Goal: Communication & Community: Answer question/provide support

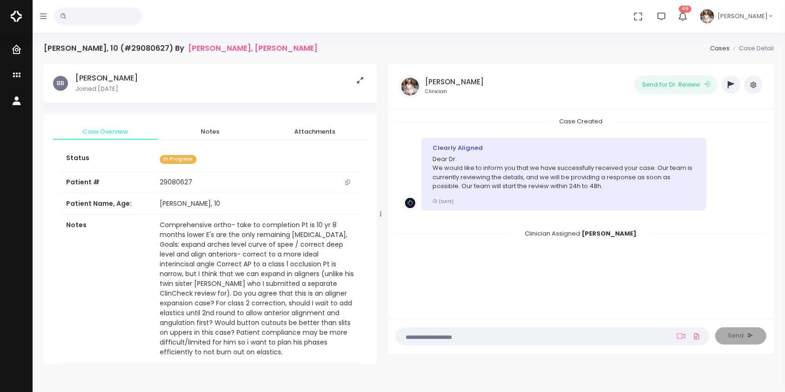
scroll to position [500, 0]
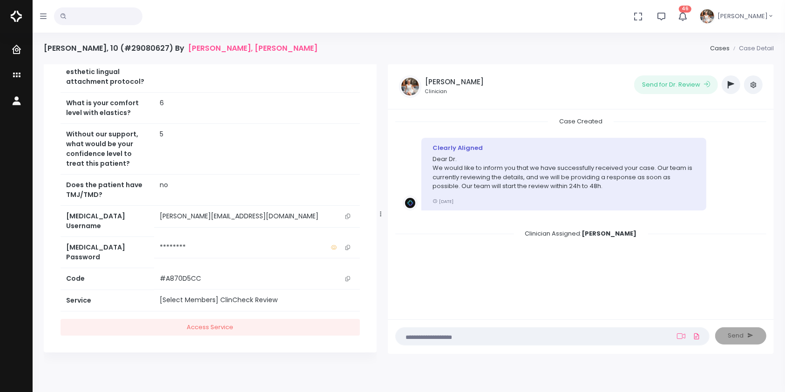
click at [606, 332] on textarea at bounding box center [534, 336] width 266 height 10
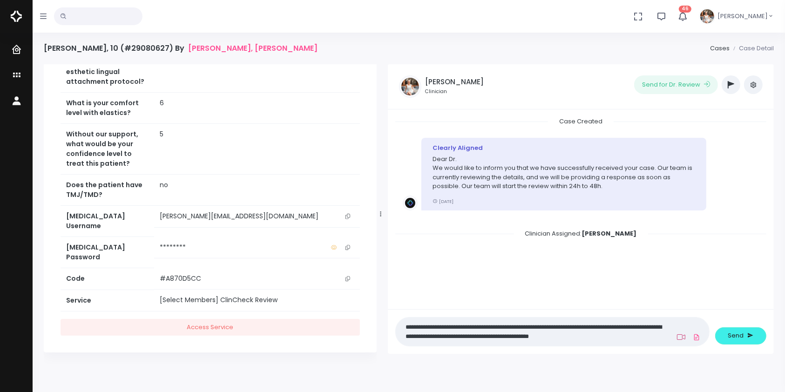
type textarea "**********"
click at [683, 335] on icon at bounding box center [681, 337] width 8 height 6
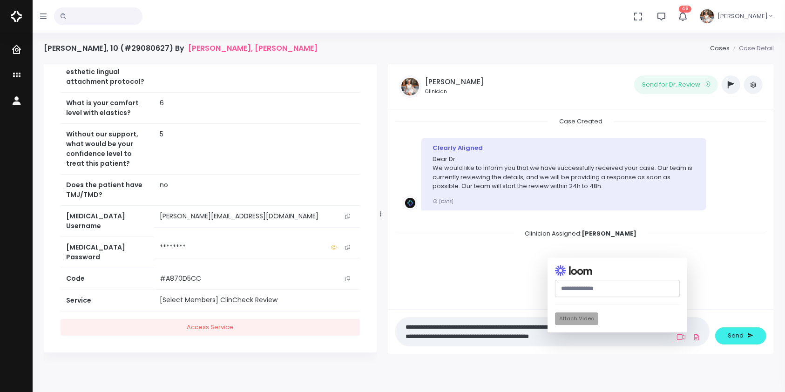
click at [608, 288] on input "text" at bounding box center [617, 288] width 125 height 17
paste input "**********"
type input "**********"
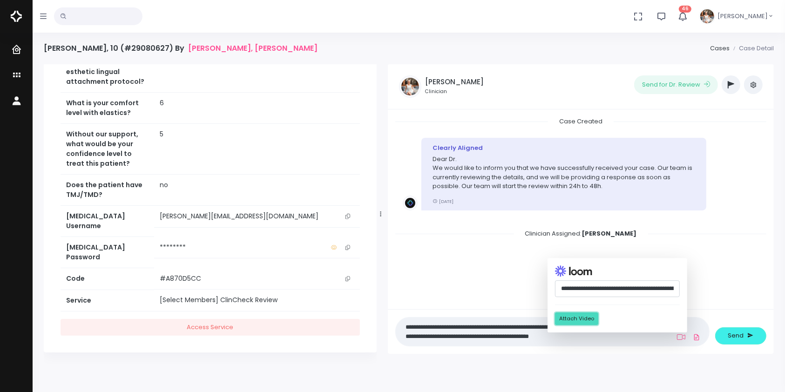
click at [582, 320] on button "Attach Video" at bounding box center [576, 318] width 43 height 13
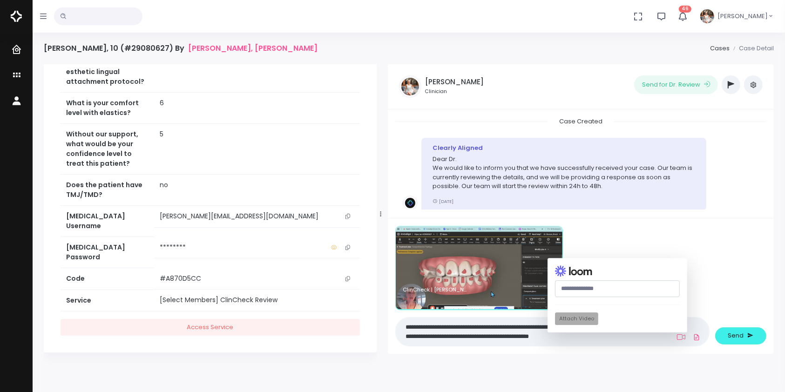
drag, startPoint x: 712, startPoint y: 330, endPoint x: 668, endPoint y: 327, distance: 43.8
click at [702, 332] on div "**********" at bounding box center [552, 286] width 325 height 120
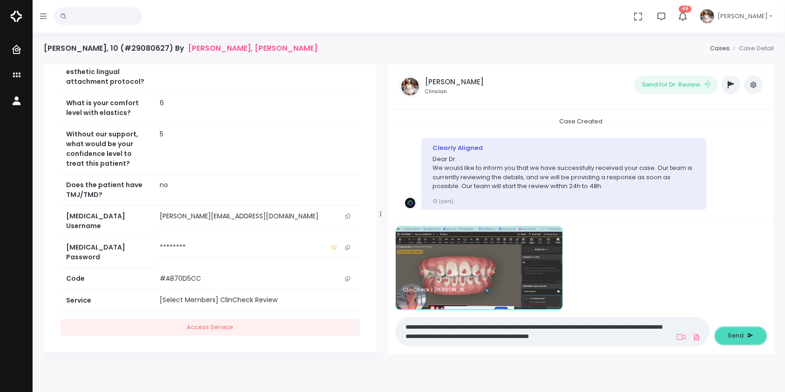
click at [735, 335] on span "Send" at bounding box center [736, 335] width 16 height 9
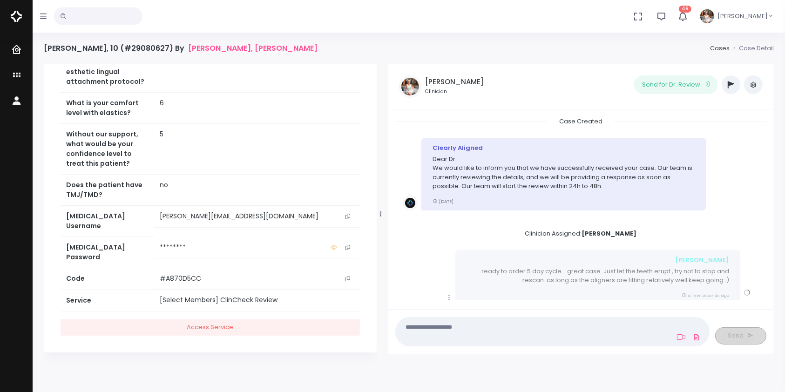
scroll to position [114, 0]
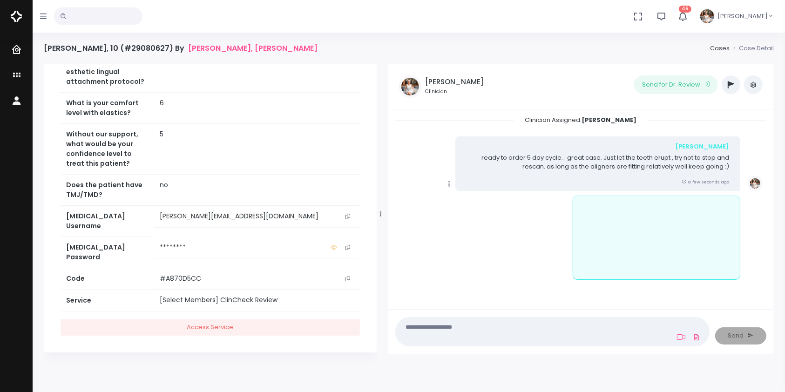
click at [447, 184] on icon "scrollable content" at bounding box center [449, 184] width 8 height 8
click at [479, 206] on link "Mark as Video Review" at bounding box center [492, 202] width 97 height 14
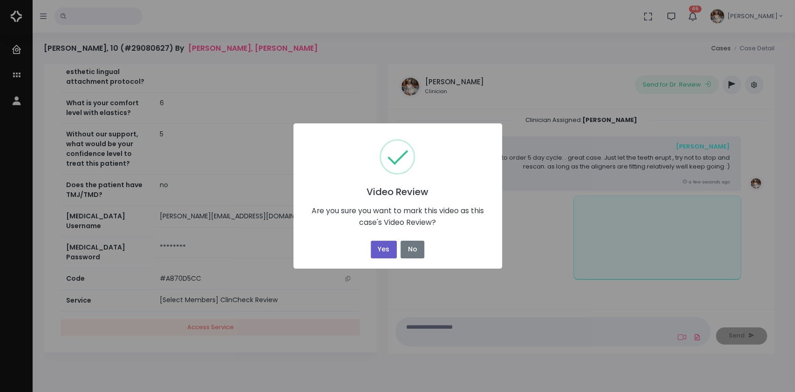
click at [377, 244] on button "Yes" at bounding box center [384, 250] width 26 height 18
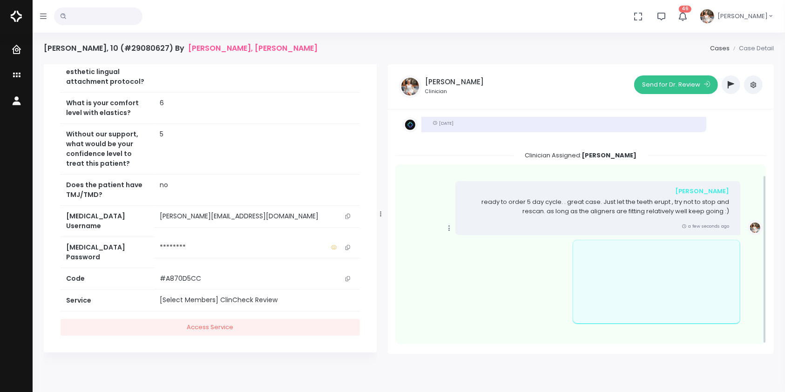
click at [664, 87] on button "Send for Dr. Review" at bounding box center [676, 84] width 84 height 19
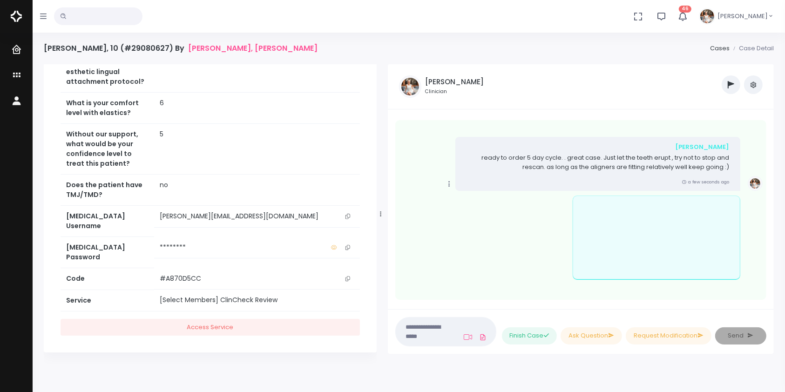
scroll to position [299, 0]
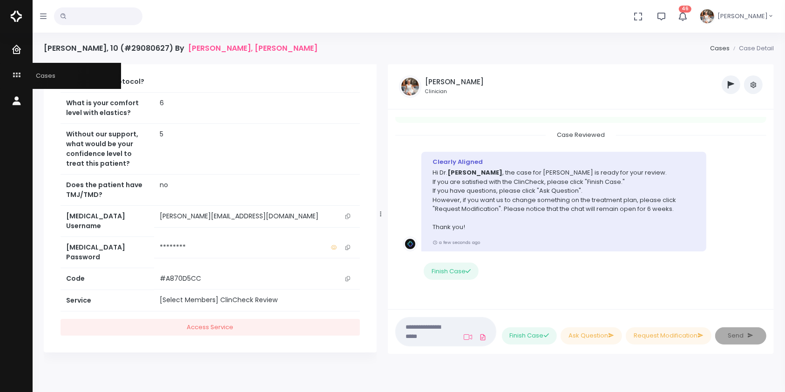
click at [18, 76] on icon "scrollable content" at bounding box center [17, 76] width 13 height 12
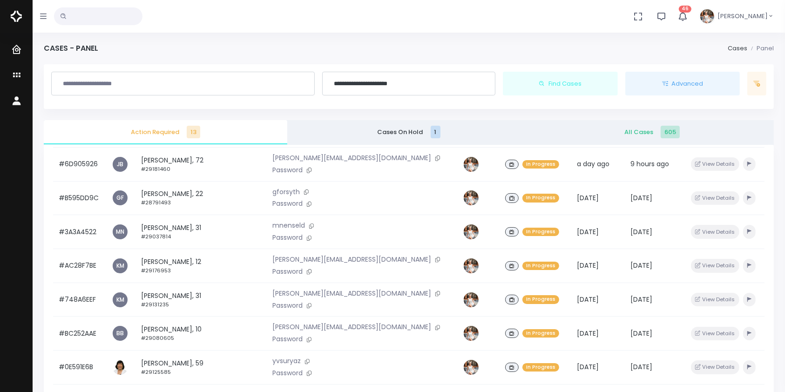
scroll to position [223, 0]
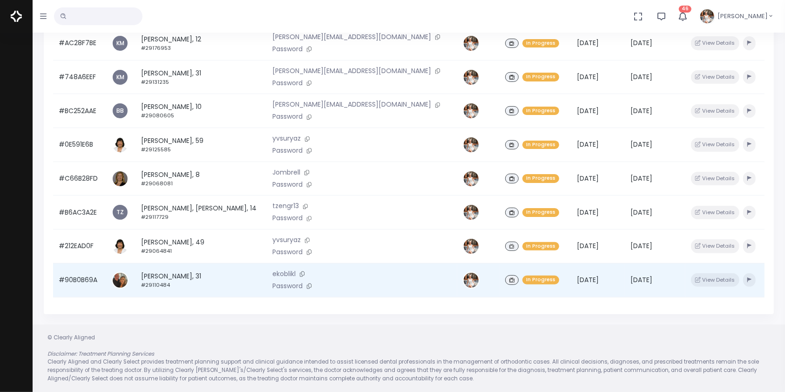
click at [78, 278] on td "#90B0B69A" at bounding box center [79, 280] width 53 height 34
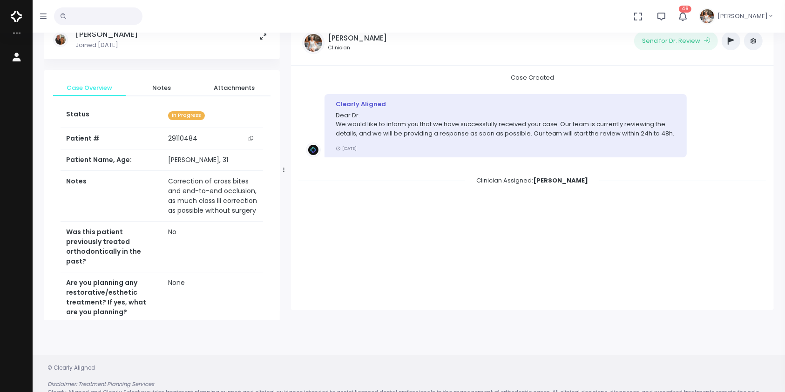
scroll to position [74, 0]
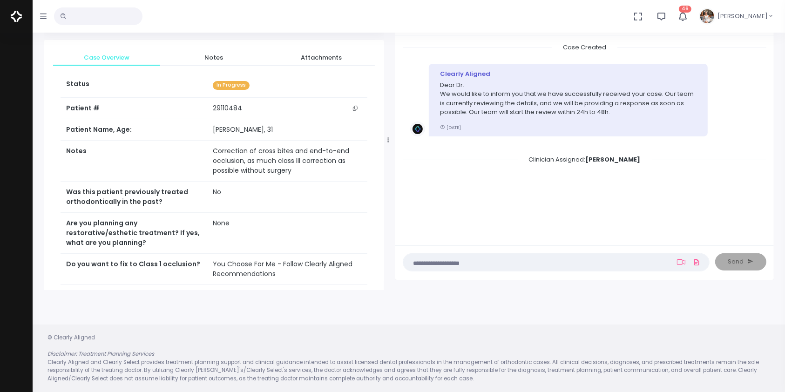
drag, startPoint x: 285, startPoint y: 138, endPoint x: 388, endPoint y: 138, distance: 103.8
click at [388, 138] on icon at bounding box center [387, 140] width 1 height 6
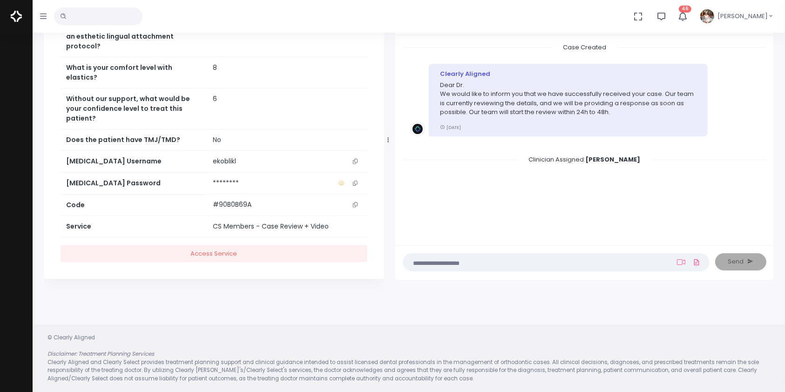
click at [358, 156] on button "scrollable content" at bounding box center [355, 161] width 13 height 10
click at [357, 161] on icon "scrollable content" at bounding box center [355, 161] width 5 height 5
